Goal: Information Seeking & Learning: Learn about a topic

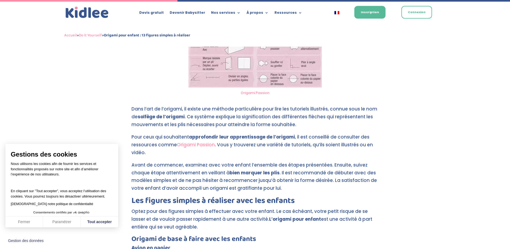
scroll to position [861, 0]
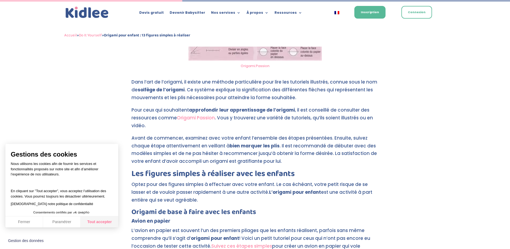
click at [98, 218] on button "Tout accepter" at bounding box center [100, 221] width 38 height 11
checkbox input "true"
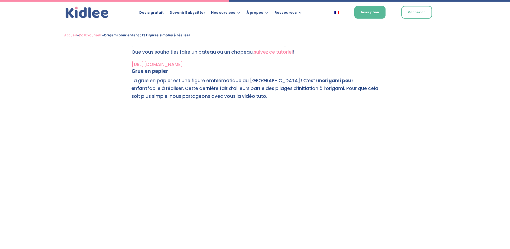
scroll to position [1076, 0]
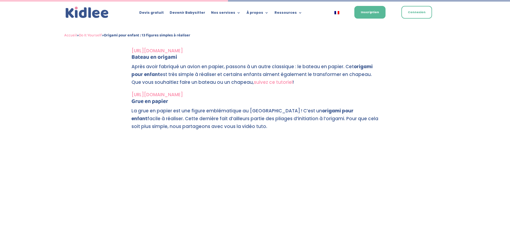
click at [183, 93] on link "[URL][DOMAIN_NAME]" at bounding box center [157, 94] width 51 height 6
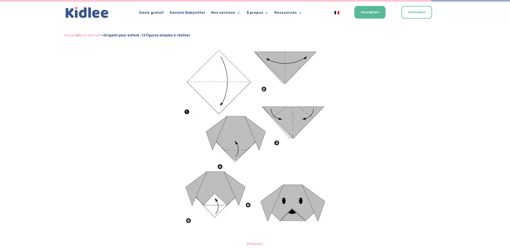
scroll to position [2025, 0]
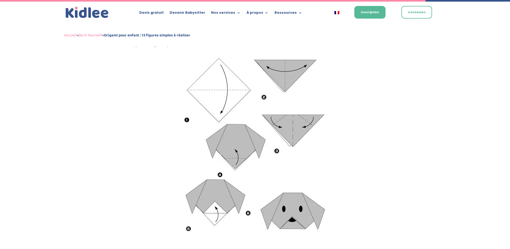
click at [243, 155] on img at bounding box center [255, 148] width 152 height 193
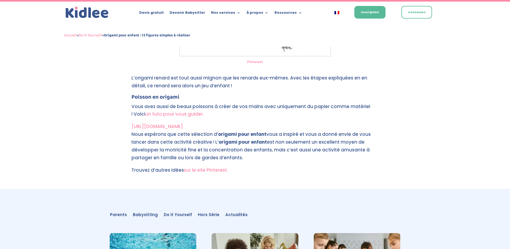
scroll to position [2590, 0]
